Goal: Transaction & Acquisition: Purchase product/service

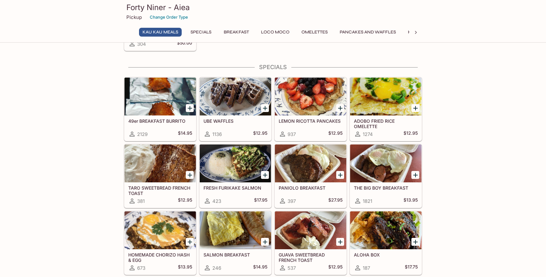
scroll to position [84, 0]
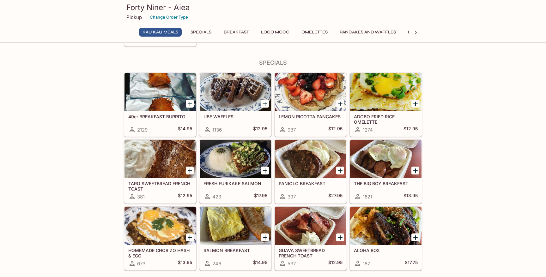
click at [416, 31] on icon at bounding box center [415, 32] width 6 height 6
click at [311, 33] on button "Favorites" at bounding box center [303, 32] width 31 height 9
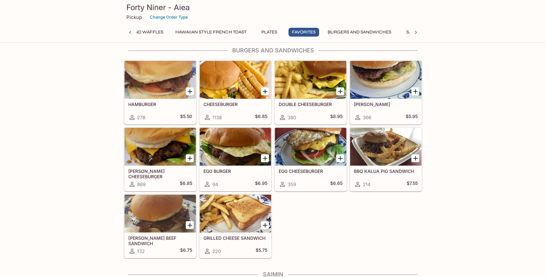
scroll to position [1426, 0]
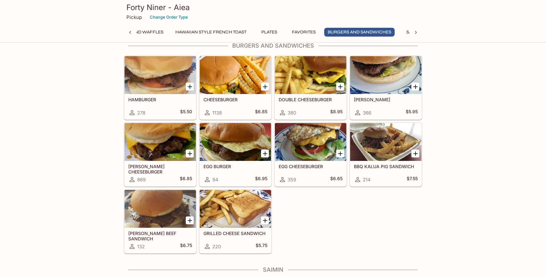
click at [341, 87] on icon "Add DOUBLE CHEESEBURGER" at bounding box center [340, 87] width 8 height 8
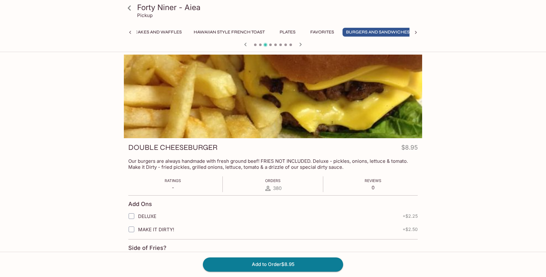
scroll to position [0, 221]
click at [149, 227] on span "MAKE IT DIRTY!" at bounding box center [156, 230] width 36 height 6
click at [138, 227] on input "MAKE IT DIRTY!" at bounding box center [131, 229] width 13 height 13
checkbox input "true"
click at [133, 216] on input "DELUXE" at bounding box center [131, 216] width 13 height 13
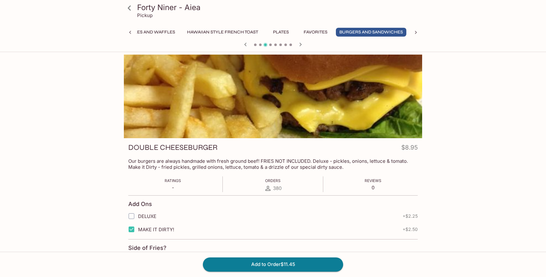
checkbox input "true"
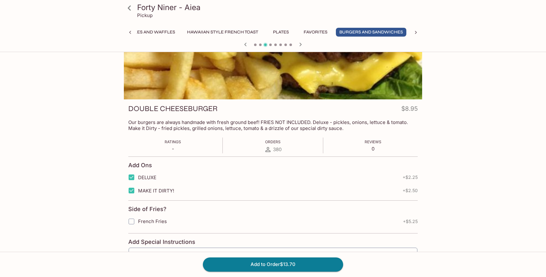
scroll to position [42, 0]
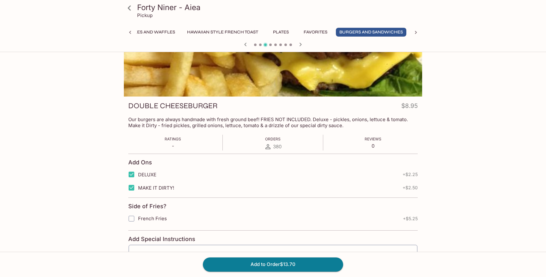
click at [132, 190] on input "MAKE IT DIRTY!" at bounding box center [131, 188] width 13 height 13
checkbox input "false"
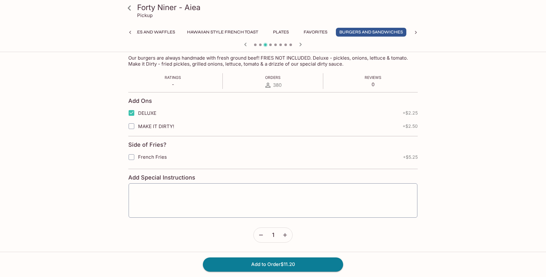
click at [130, 156] on input "French Fries" at bounding box center [131, 157] width 13 height 13
click at [284, 234] on icon "button" at bounding box center [285, 235] width 6 height 6
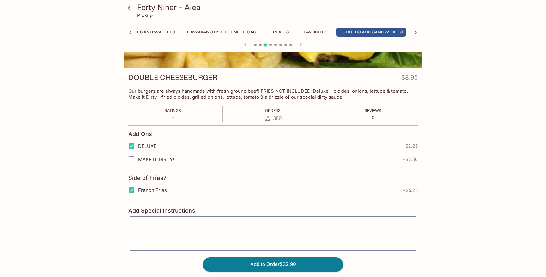
scroll to position [73, 0]
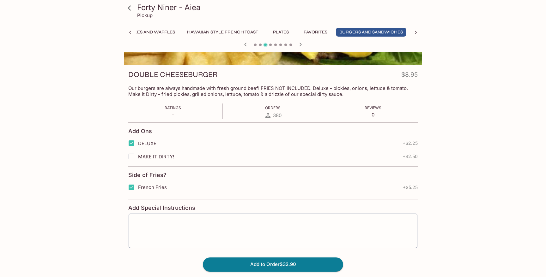
click at [131, 188] on input "French Fries" at bounding box center [131, 187] width 13 height 13
checkbox input "false"
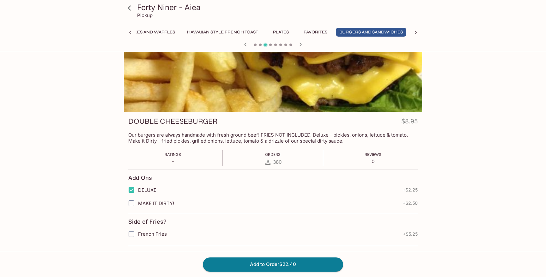
scroll to position [103, 0]
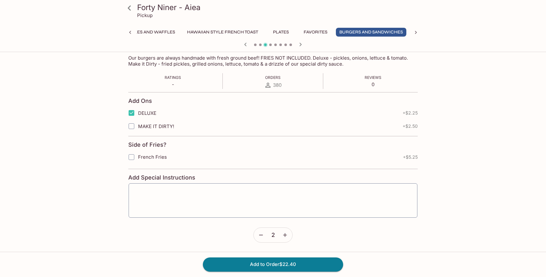
click at [261, 233] on icon "button" at bounding box center [261, 235] width 6 height 6
click at [270, 265] on button "Add to Order $11.20" at bounding box center [273, 265] width 140 height 14
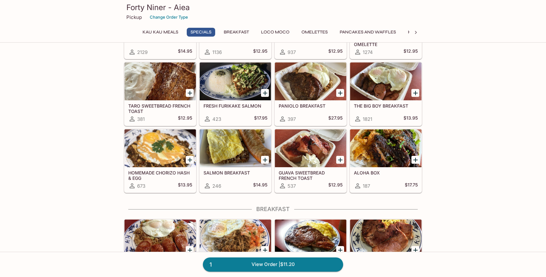
scroll to position [160, 0]
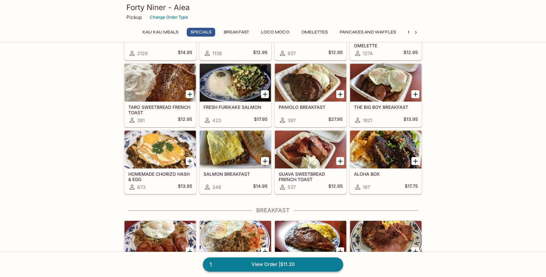
click at [262, 264] on link "1 View Order | $11.20" at bounding box center [273, 265] width 140 height 14
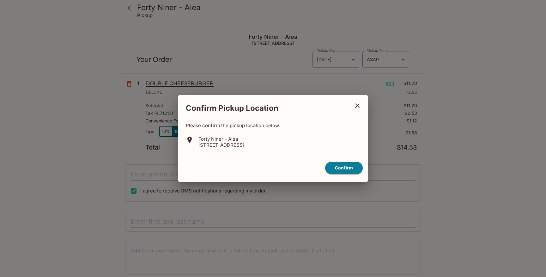
click at [354, 106] on icon "close" at bounding box center [357, 106] width 8 height 8
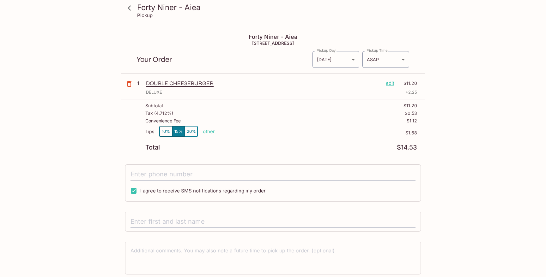
click at [390, 83] on p "edit" at bounding box center [390, 83] width 9 height 7
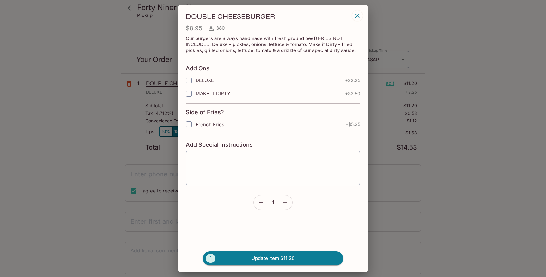
click at [285, 201] on icon "button" at bounding box center [285, 203] width 6 height 6
click at [188, 123] on input "French Fries" at bounding box center [188, 124] width 13 height 13
checkbox input "true"
click at [279, 259] on button "2 Update Item $32.90" at bounding box center [273, 259] width 140 height 14
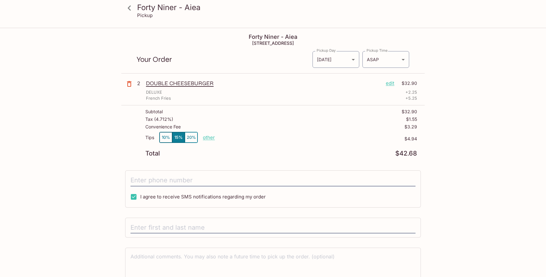
click at [129, 5] on icon at bounding box center [129, 8] width 11 height 11
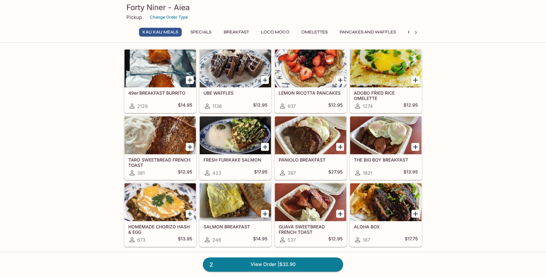
scroll to position [111, 0]
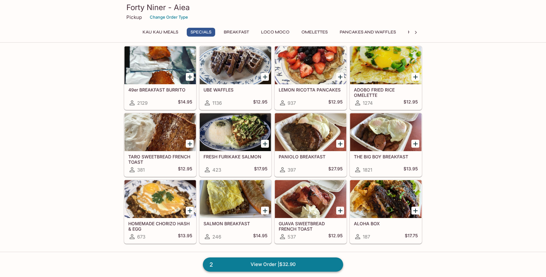
click at [276, 264] on link "2 View Order | $32.90" at bounding box center [273, 265] width 140 height 14
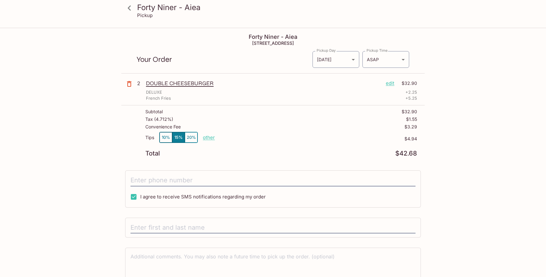
click at [391, 84] on p "edit" at bounding box center [390, 83] width 9 height 7
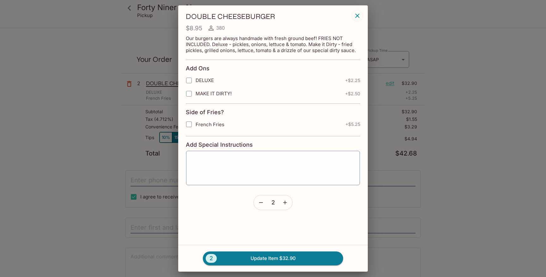
click at [358, 15] on icon "button" at bounding box center [357, 16] width 8 height 8
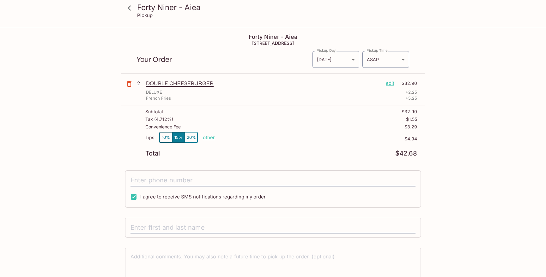
click at [129, 7] on icon at bounding box center [129, 7] width 3 height 5
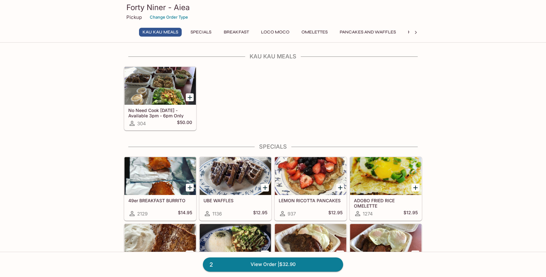
click at [415, 33] on icon at bounding box center [415, 32] width 6 height 6
click at [355, 33] on button "Burgers and Sandwiches" at bounding box center [359, 32] width 70 height 9
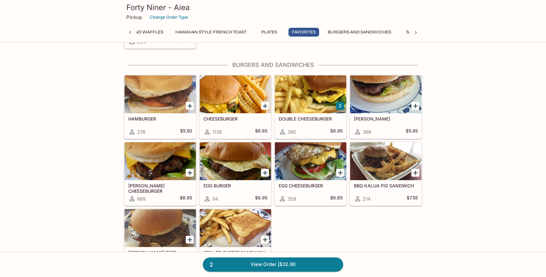
scroll to position [1414, 0]
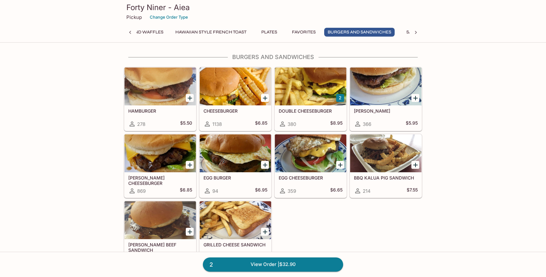
click at [229, 95] on div at bounding box center [235, 87] width 71 height 38
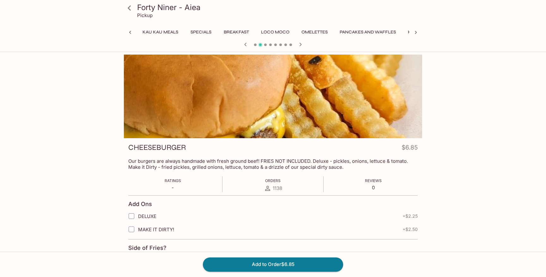
scroll to position [0, 221]
click at [135, 216] on input "DELUXE" at bounding box center [131, 216] width 13 height 13
checkbox input "true"
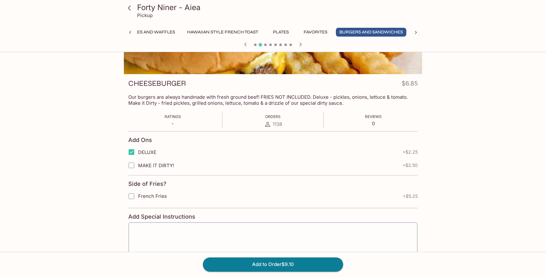
scroll to position [68, 0]
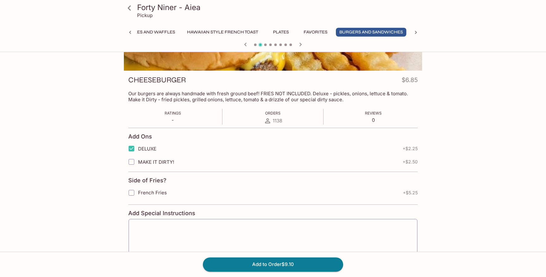
click at [130, 191] on input "French Fries" at bounding box center [131, 193] width 13 height 13
checkbox input "true"
click at [270, 263] on button "Add to Order $14.35" at bounding box center [273, 265] width 140 height 14
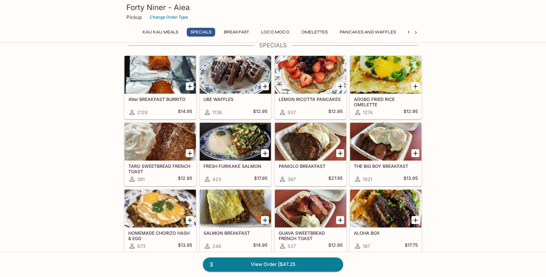
scroll to position [99, 0]
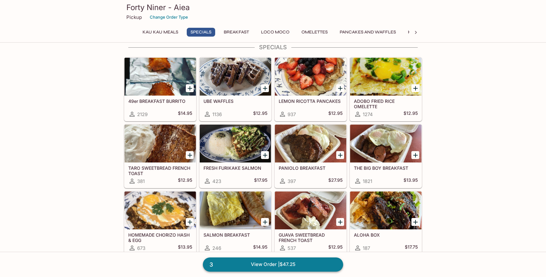
click at [282, 264] on link "3 View Order | $47.25" at bounding box center [273, 265] width 140 height 14
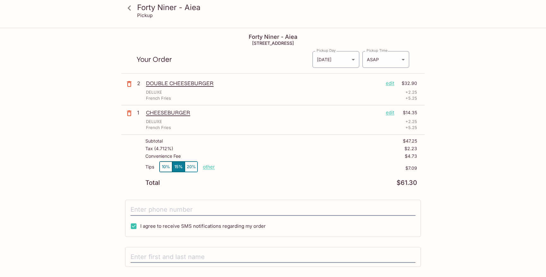
click at [390, 111] on p "edit" at bounding box center [390, 112] width 9 height 7
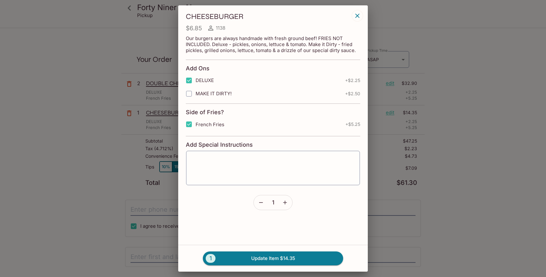
click at [286, 202] on icon "button" at bounding box center [285, 203] width 6 height 6
click at [269, 258] on button "2 Update Item $28.70" at bounding box center [273, 259] width 140 height 14
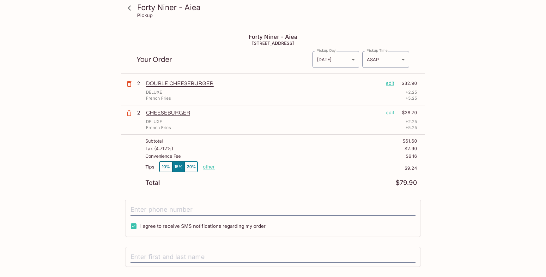
click at [390, 83] on p "edit" at bounding box center [390, 83] width 9 height 7
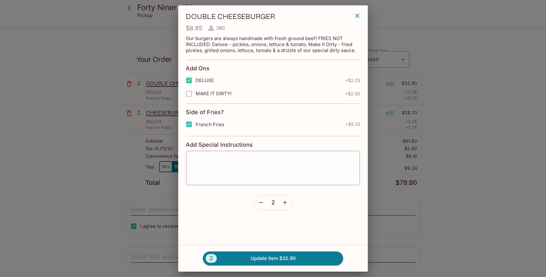
click at [188, 125] on input "French Fries" at bounding box center [188, 124] width 13 height 13
checkbox input "false"
click at [357, 15] on icon "button" at bounding box center [357, 16] width 4 height 4
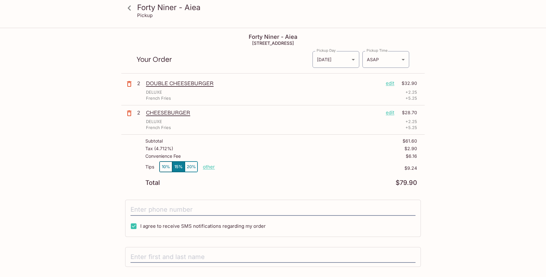
click at [392, 84] on p "edit" at bounding box center [390, 83] width 9 height 7
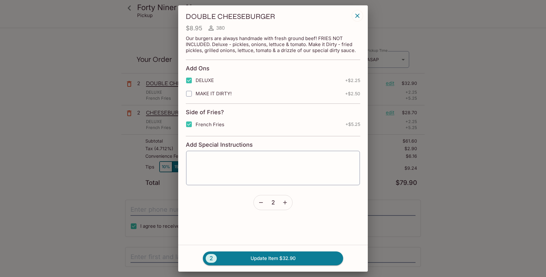
click at [356, 15] on icon "button" at bounding box center [357, 16] width 8 height 8
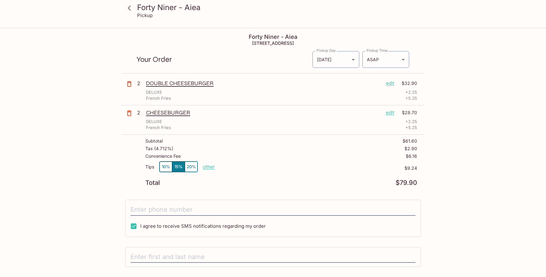
click at [389, 81] on p "edit" at bounding box center [390, 83] width 9 height 7
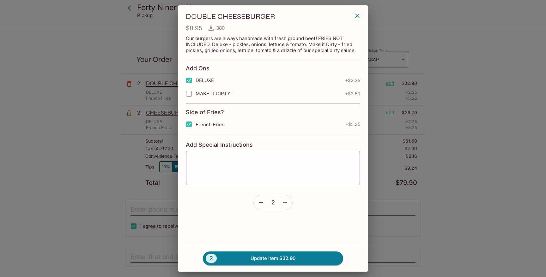
click at [258, 203] on icon "button" at bounding box center [261, 203] width 6 height 6
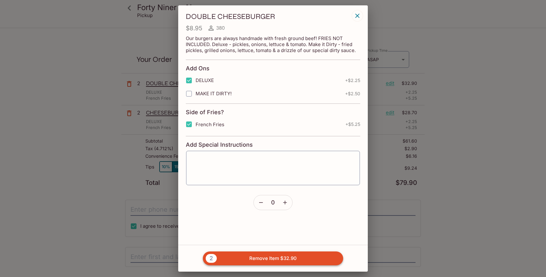
click at [218, 253] on button "2 Remove Item $32.90" at bounding box center [273, 259] width 140 height 14
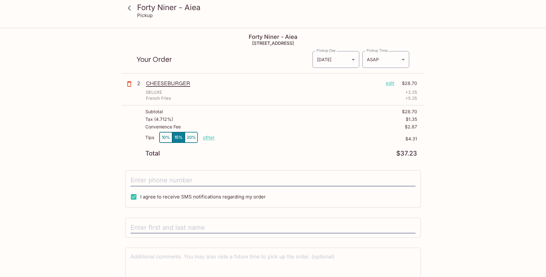
click at [388, 81] on p "edit" at bounding box center [390, 83] width 9 height 7
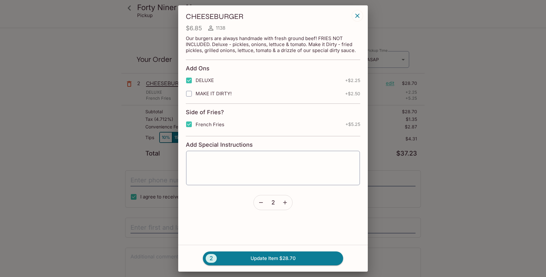
click at [188, 122] on input "French Fries" at bounding box center [188, 124] width 13 height 13
checkbox input "false"
click at [191, 79] on input "DELUXE" at bounding box center [188, 80] width 13 height 13
checkbox input "false"
click at [261, 201] on icon "button" at bounding box center [261, 203] width 6 height 6
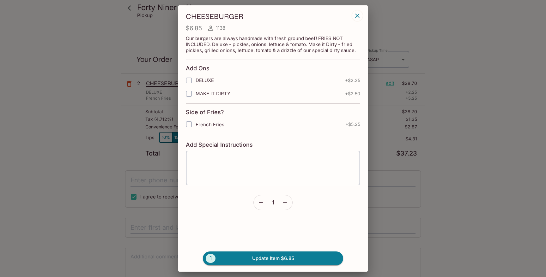
click at [261, 201] on icon "button" at bounding box center [261, 203] width 6 height 6
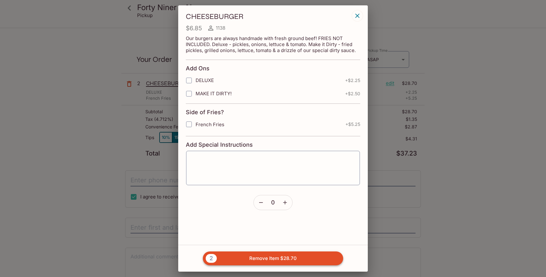
click at [274, 261] on button "2 Remove Item $28.70" at bounding box center [273, 259] width 140 height 14
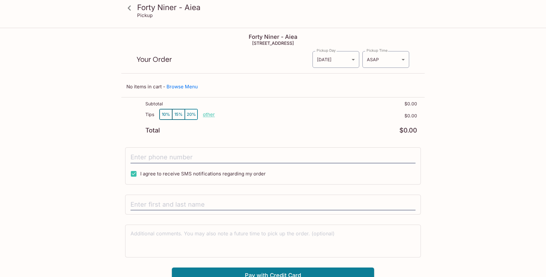
click at [129, 9] on icon at bounding box center [129, 7] width 3 height 5
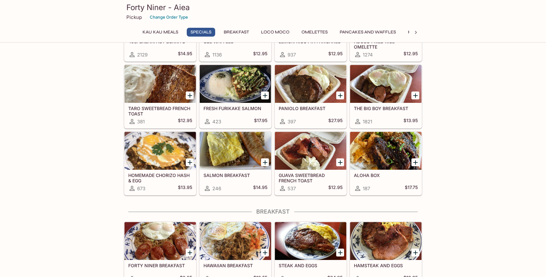
scroll to position [168, 0]
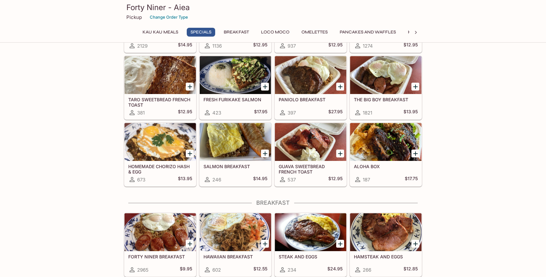
click at [415, 33] on icon at bounding box center [415, 32] width 6 height 6
click at [416, 32] on icon at bounding box center [416, 32] width 2 height 3
click at [247, 31] on button "Burgers and Sandwiches" at bounding box center [269, 32] width 70 height 9
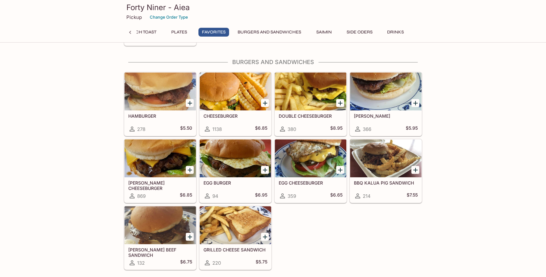
scroll to position [1414, 0]
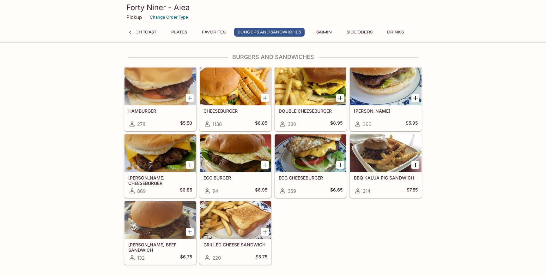
click at [265, 97] on icon "Add CHEESEBURGER" at bounding box center [265, 98] width 4 height 4
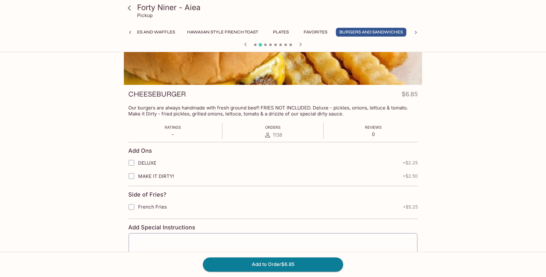
scroll to position [53, 0]
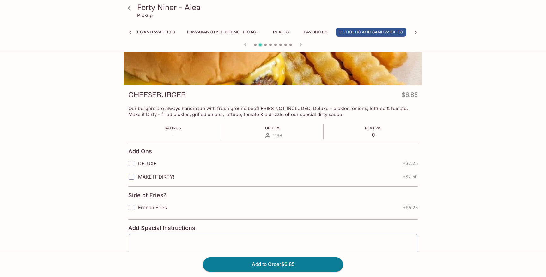
click at [132, 163] on input "DELUXE" at bounding box center [131, 163] width 13 height 13
checkbox input "true"
click at [134, 207] on input "French Fries" at bounding box center [131, 207] width 13 height 13
checkbox input "true"
click at [256, 266] on button "Add to Order $14.35" at bounding box center [273, 265] width 140 height 14
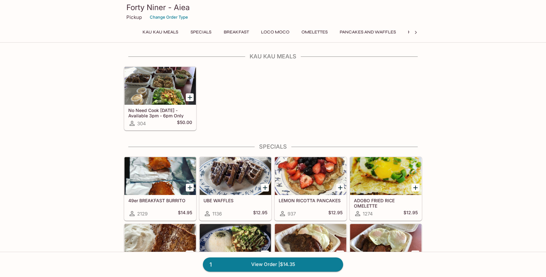
click at [415, 32] on icon at bounding box center [415, 32] width 6 height 6
click at [337, 31] on button "Burgers and Sandwiches" at bounding box center [359, 32] width 70 height 9
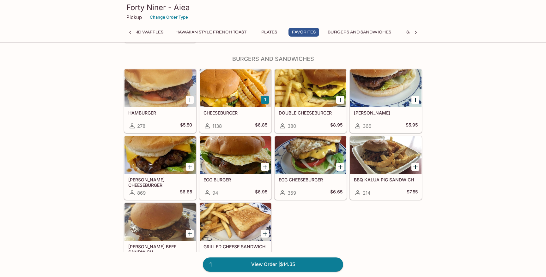
scroll to position [1414, 0]
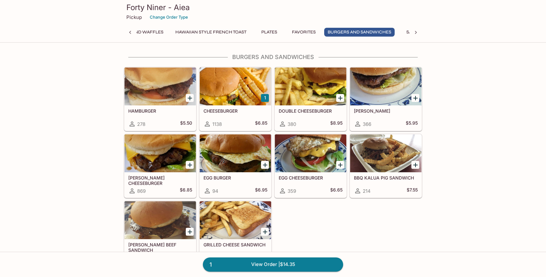
click at [308, 93] on div at bounding box center [310, 87] width 71 height 38
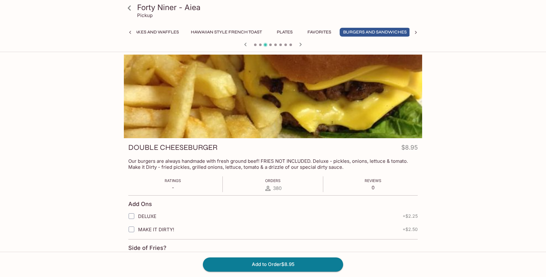
scroll to position [0, 221]
click at [132, 217] on input "DELUXE" at bounding box center [131, 216] width 13 height 13
checkbox input "true"
click at [238, 263] on button "Add to Order $11.20" at bounding box center [273, 265] width 140 height 14
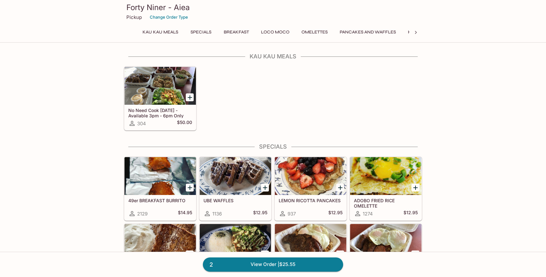
click at [415, 32] on icon at bounding box center [415, 32] width 6 height 6
click at [338, 31] on button "Burgers and Sandwiches" at bounding box center [359, 32] width 70 height 9
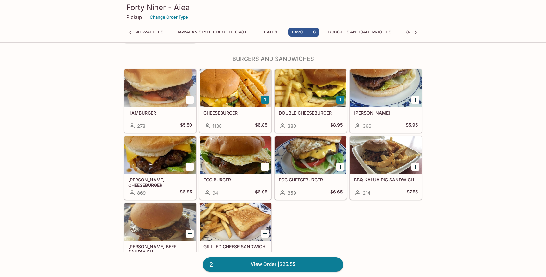
scroll to position [1414, 0]
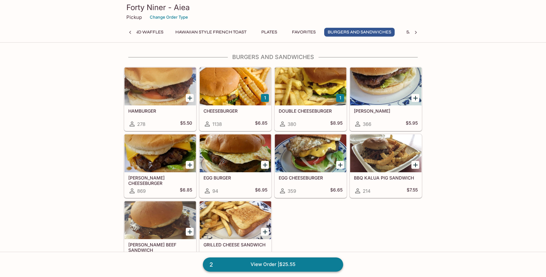
click at [272, 264] on link "2 View Order | $25.55" at bounding box center [273, 265] width 140 height 14
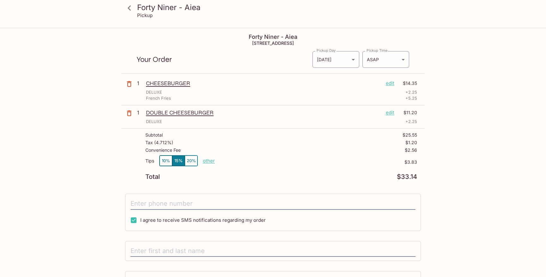
click at [133, 10] on icon at bounding box center [129, 8] width 11 height 11
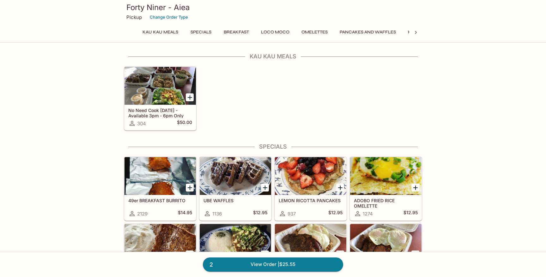
click at [415, 32] on icon at bounding box center [415, 32] width 6 height 6
click at [273, 31] on button "Plates" at bounding box center [269, 32] width 28 height 9
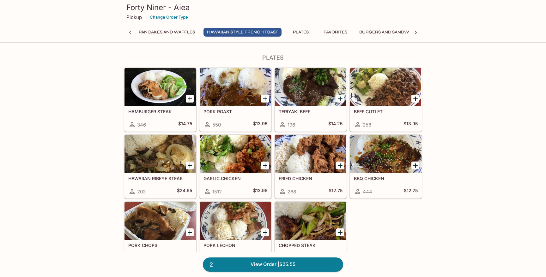
scroll to position [1033, 0]
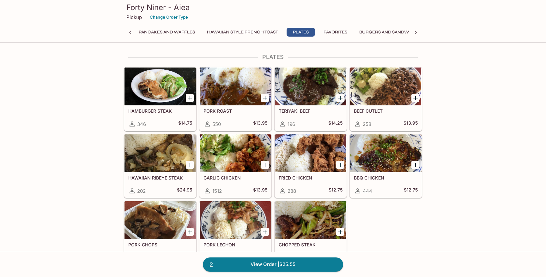
click at [301, 98] on div at bounding box center [310, 87] width 71 height 38
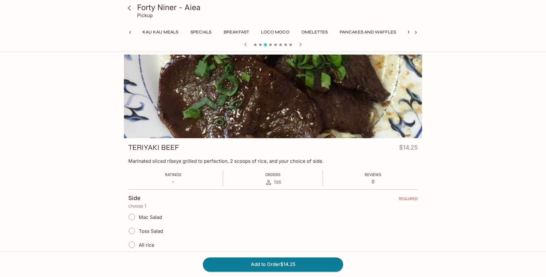
scroll to position [0, 109]
click at [135, 215] on input "Mac Salad" at bounding box center [131, 217] width 13 height 13
radio input "true"
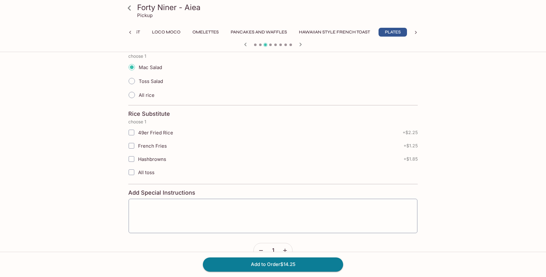
scroll to position [165, 0]
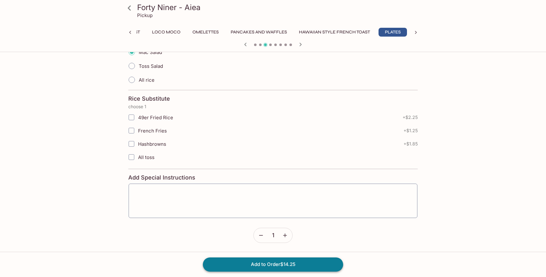
click at [268, 261] on button "Add to Order $14.25" at bounding box center [273, 265] width 140 height 14
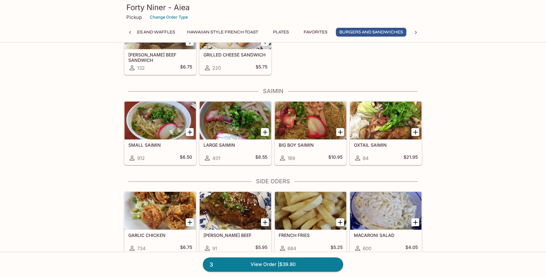
click at [383, 121] on div at bounding box center [385, 121] width 71 height 38
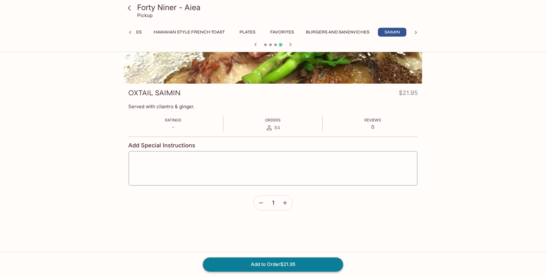
click at [245, 264] on button "Add to Order $21.95" at bounding box center [273, 265] width 140 height 14
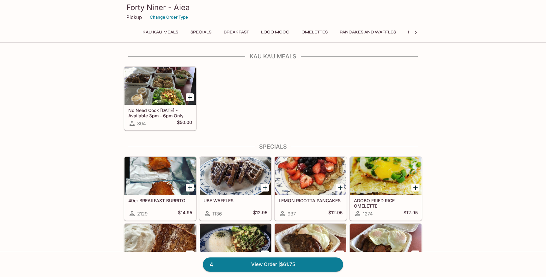
click at [413, 32] on icon at bounding box center [415, 32] width 6 height 6
click at [355, 31] on button "Side Oders" at bounding box center [359, 32] width 33 height 9
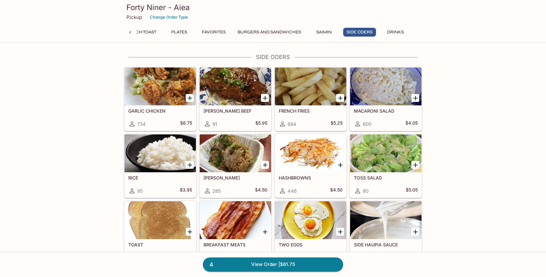
click at [340, 99] on icon "Add FRENCH FRIES" at bounding box center [340, 98] width 8 height 8
click at [264, 265] on link "5 View Order | $67.00" at bounding box center [273, 265] width 140 height 14
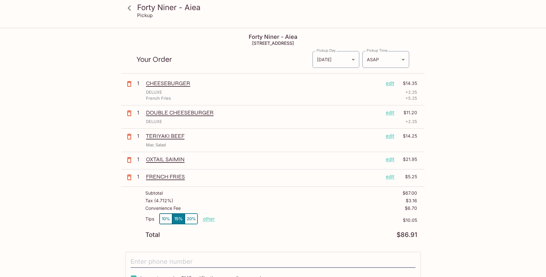
click at [391, 83] on p "edit" at bounding box center [390, 83] width 9 height 7
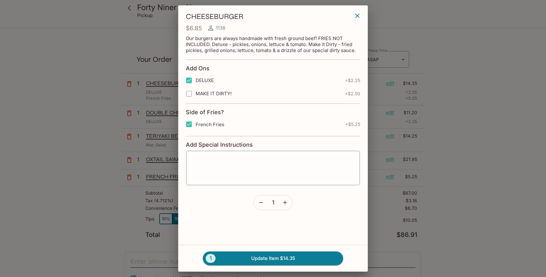
click at [191, 124] on input "French Fries" at bounding box center [188, 124] width 13 height 13
checkbox input "false"
click at [284, 200] on icon "button" at bounding box center [285, 203] width 6 height 6
click at [270, 260] on button "2 Update Item $18.20" at bounding box center [273, 259] width 140 height 14
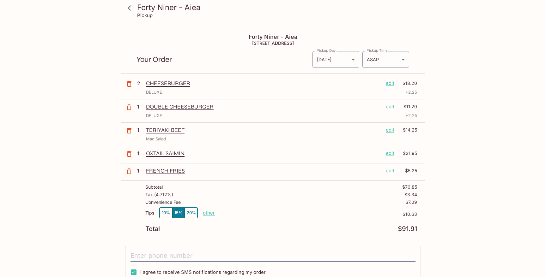
click at [391, 107] on p "edit" at bounding box center [390, 106] width 9 height 7
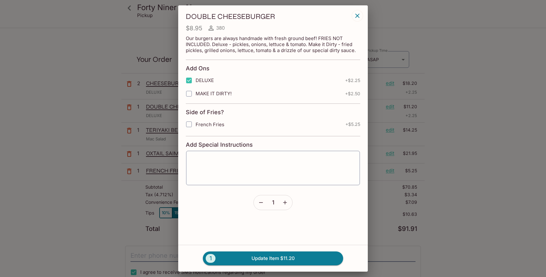
click at [260, 203] on icon "button" at bounding box center [261, 203] width 6 height 6
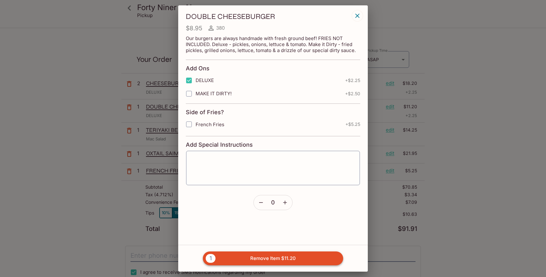
click at [248, 253] on button "1 Remove Item $11.20" at bounding box center [273, 259] width 140 height 14
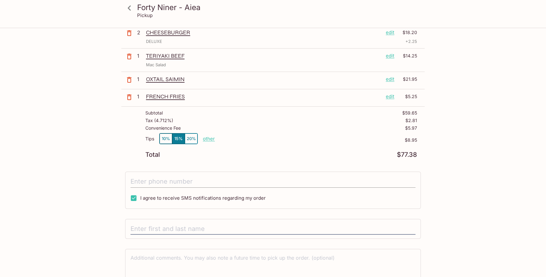
click at [167, 182] on input "tel" at bounding box center [272, 182] width 285 height 12
type input "[PHONE_NUMBER]"
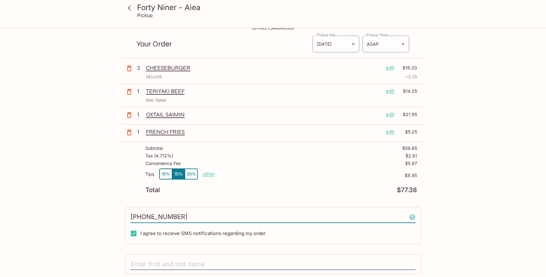
scroll to position [81, 0]
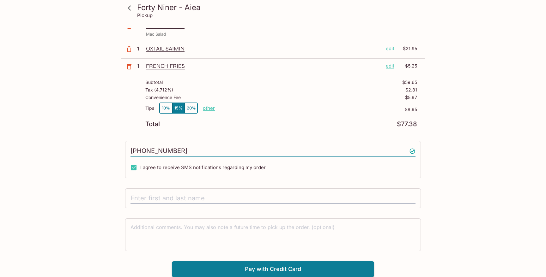
click at [187, 192] on div at bounding box center [273, 198] width 296 height 20
click at [167, 196] on input "text" at bounding box center [272, 199] width 285 height 12
type input "[PERSON_NAME]"
click at [242, 271] on button "Pay with Credit Card" at bounding box center [273, 269] width 202 height 16
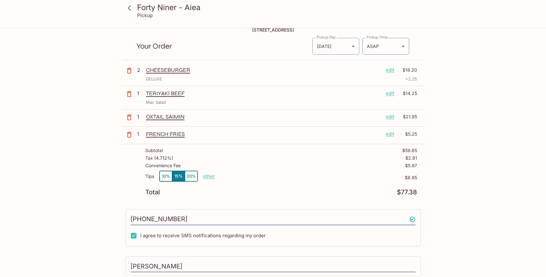
scroll to position [176, 0]
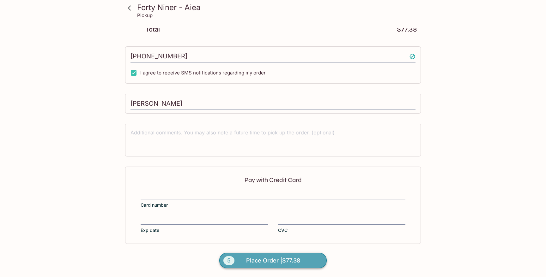
click at [252, 260] on span "Place Order | $77.38" at bounding box center [273, 261] width 54 height 10
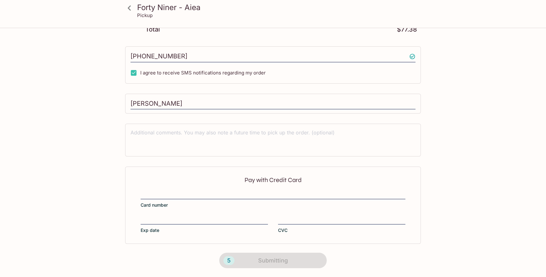
scroll to position [90, 0]
